Goal: Register for event/course

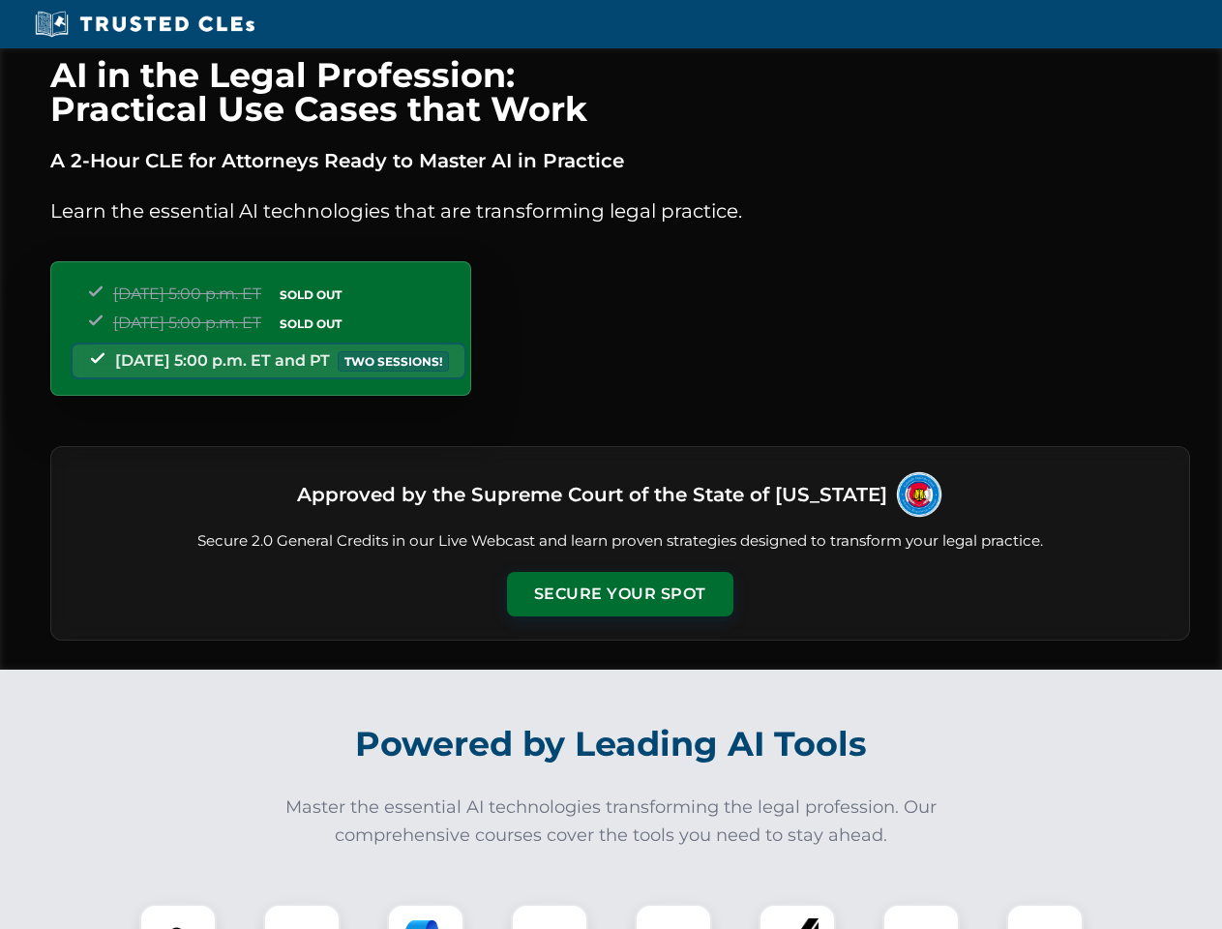
click at [619, 594] on button "Secure Your Spot" at bounding box center [620, 594] width 226 height 45
click at [178, 916] on img at bounding box center [178, 942] width 56 height 56
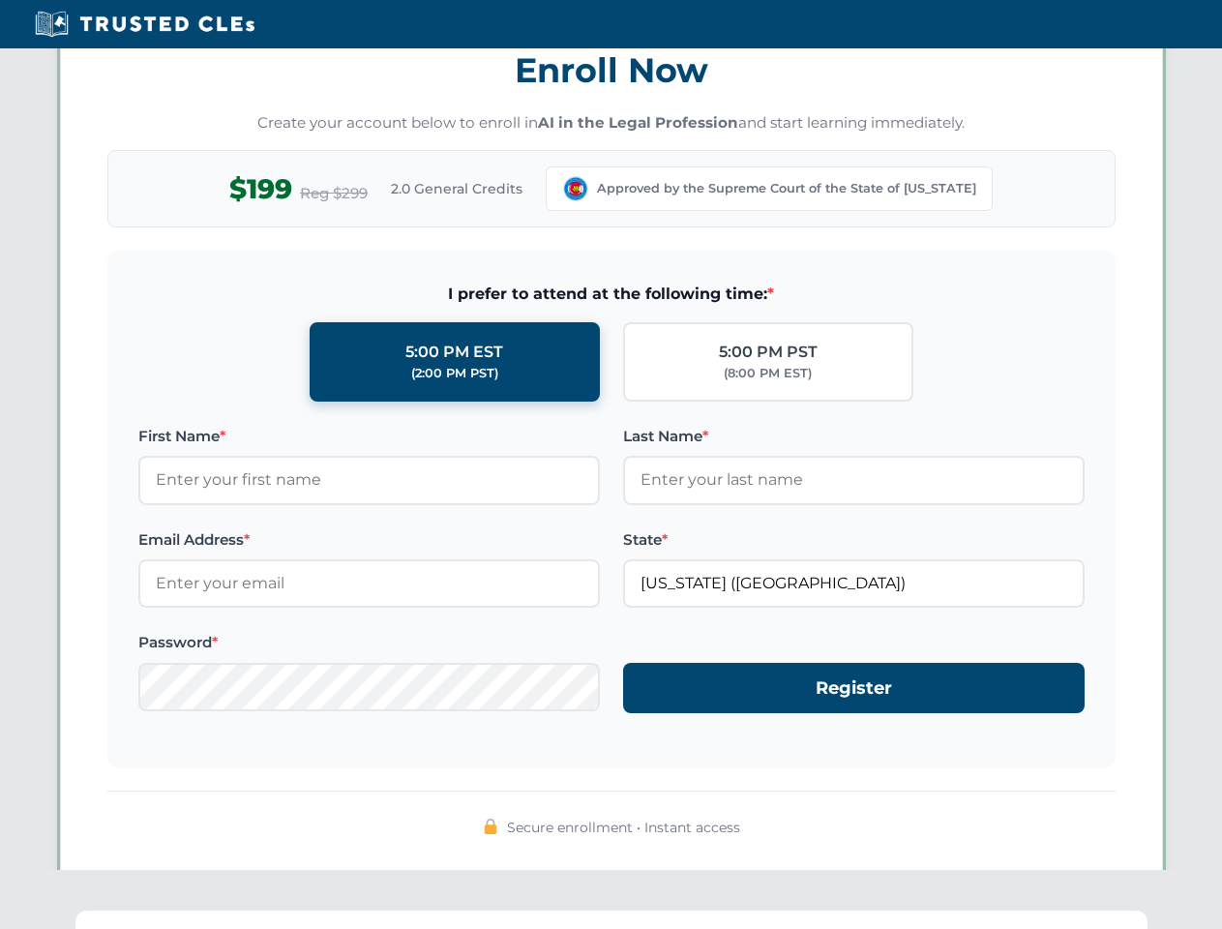
click at [426, 916] on div "AI in the Legal Profession: Practical Use Cases that Work A 2-Hour CLE for Atto…" at bounding box center [611, 635] width 1222 height 4526
